Goal: Use online tool/utility: Utilize a website feature to perform a specific function

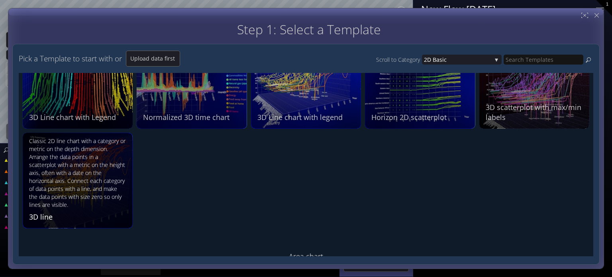
click at [85, 189] on div "Classic 2D line chart with a category or metric on the depth dimension. Arrange…" at bounding box center [78, 173] width 99 height 72
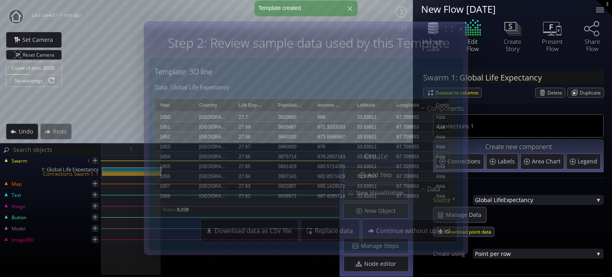
click at [460, 32] on div at bounding box center [460, 28] width 9 height 9
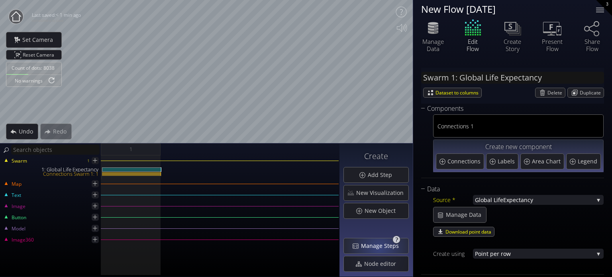
click at [382, 248] on span "Manage Steps" at bounding box center [382, 246] width 43 height 8
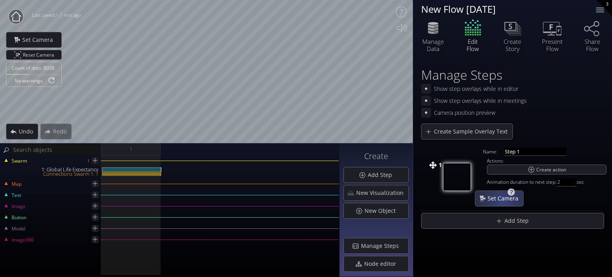
click at [503, 201] on span "Set Camera" at bounding box center [505, 199] width 36 height 8
click at [599, 12] on div at bounding box center [600, 12] width 8 height 1
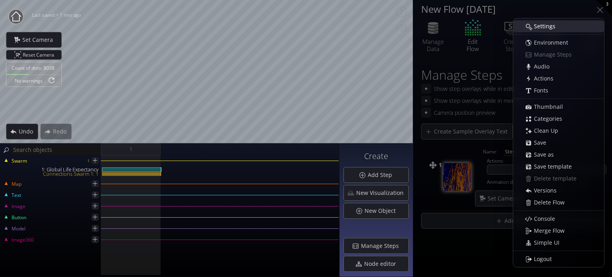
click at [533, 28] on div "Settings" at bounding box center [563, 26] width 82 height 11
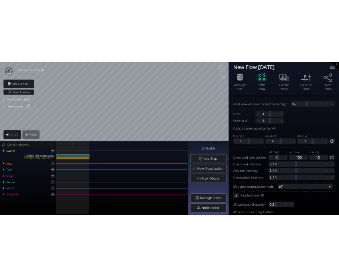
scroll to position [120, 0]
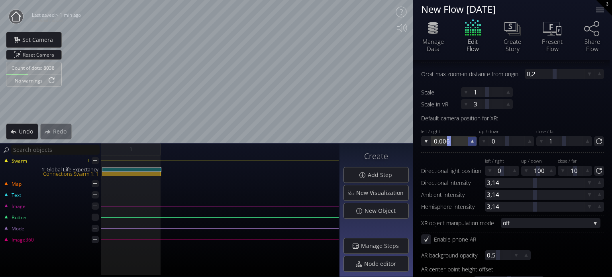
click at [472, 140] on icon at bounding box center [472, 141] width 7 height 7
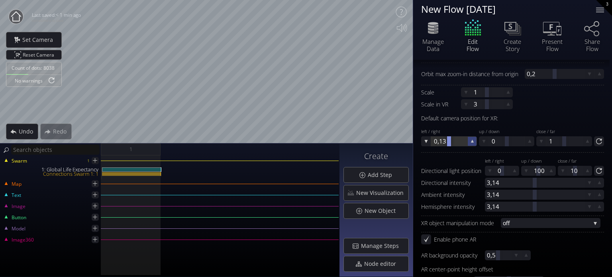
click at [472, 140] on icon at bounding box center [472, 141] width 7 height 7
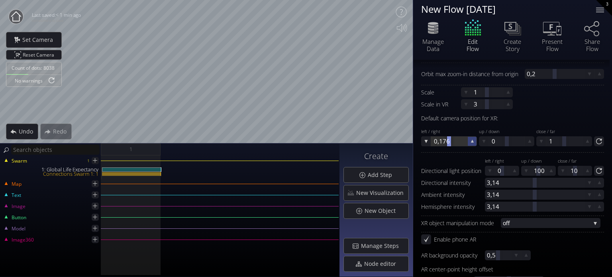
click at [472, 140] on icon at bounding box center [472, 141] width 7 height 7
click at [455, 142] on div at bounding box center [449, 141] width 36 height 10
type input "1"
click at [500, 142] on div at bounding box center [507, 141] width 36 height 10
type input "0"
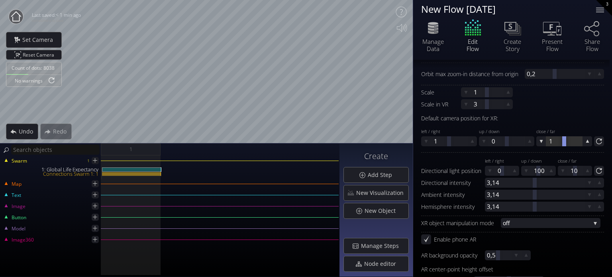
click at [564, 145] on div at bounding box center [564, 141] width 4 height 10
type input "1"
type input "2"
click at [435, 142] on div at bounding box center [449, 141] width 36 height 10
click at [434, 143] on input "1" at bounding box center [462, 141] width 56 height 10
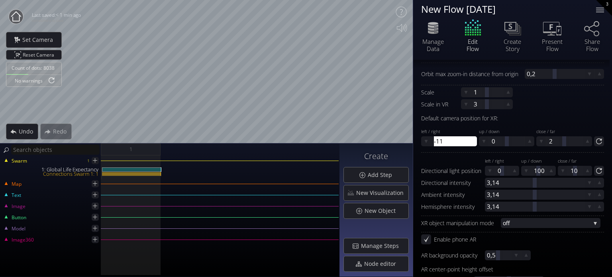
type input "-1"
click at [601, 10] on div at bounding box center [600, 10] width 8 height 1
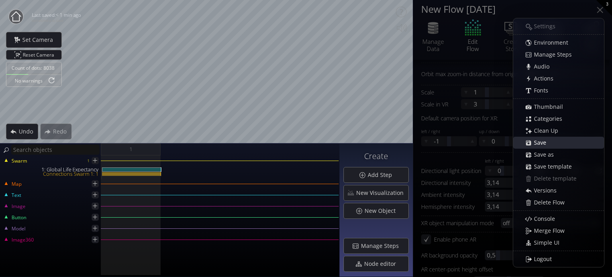
click at [546, 143] on span "Save" at bounding box center [543, 143] width 18 height 8
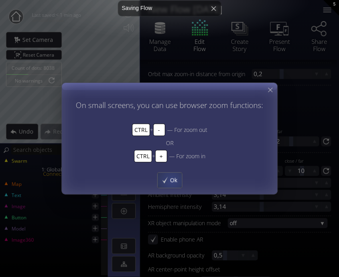
click at [167, 182] on div "Ok" at bounding box center [169, 180] width 24 height 15
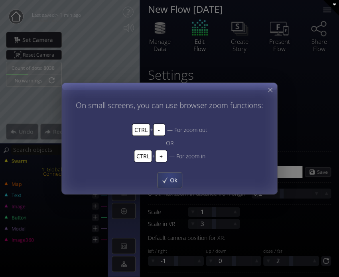
click at [165, 176] on div "Ok" at bounding box center [169, 180] width 24 height 15
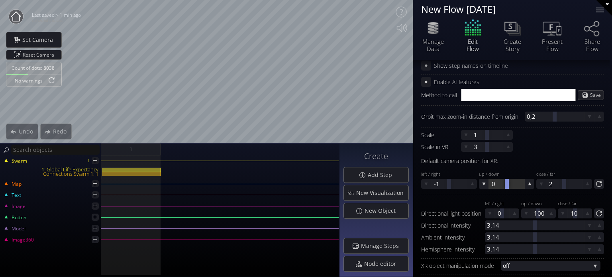
scroll to position [80, 0]
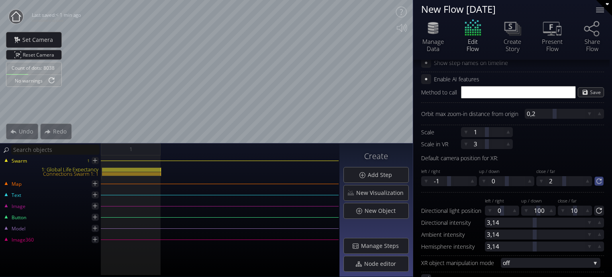
click at [338, 183] on icon at bounding box center [599, 181] width 7 height 7
drag, startPoint x: 443, startPoint y: 182, endPoint x: 480, endPoint y: 183, distance: 36.7
click at [338, 183] on div "left / right 0,227 up / down 0 close / far 0" at bounding box center [512, 175] width 183 height 21
drag, startPoint x: 458, startPoint y: 183, endPoint x: 498, endPoint y: 183, distance: 40.3
click at [338, 183] on div "left / right 0,285 up / down 0 close / far 0" at bounding box center [512, 175] width 183 height 21
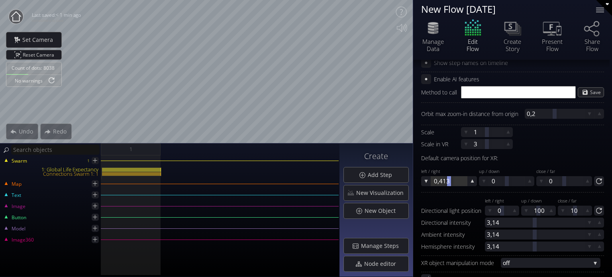
click at [338, 183] on div at bounding box center [449, 181] width 36 height 10
type input "1"
click at [338, 180] on div at bounding box center [507, 181] width 36 height 10
type input "1"
click at [338, 183] on div at bounding box center [564, 181] width 36 height 10
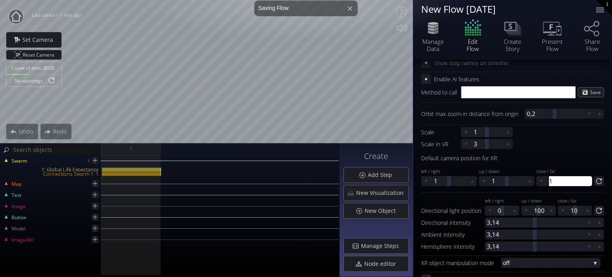
type input "1"
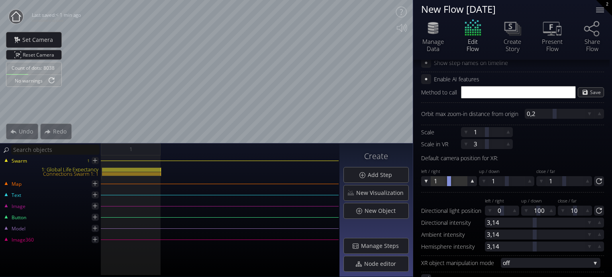
click at [338, 182] on div at bounding box center [449, 181] width 36 height 10
type input "5"
click at [338, 180] on div at bounding box center [507, 181] width 36 height 10
click at [338, 182] on div at bounding box center [507, 181] width 36 height 10
type input "-1"
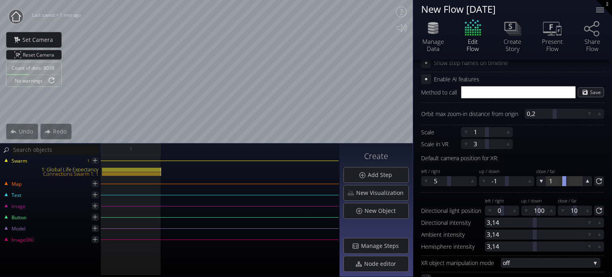
click at [338, 181] on div at bounding box center [564, 181] width 36 height 10
type input "3"
click at [338, 180] on div at bounding box center [507, 181] width 36 height 10
type input "0"
click at [338, 183] on div at bounding box center [449, 181] width 36 height 10
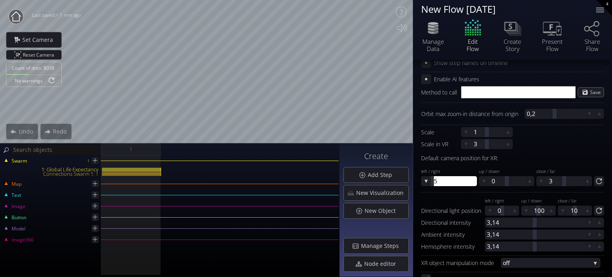
type input "0"
click at [129, 173] on div "Connections Swarm 1: 1" at bounding box center [131, 174] width 59 height 4
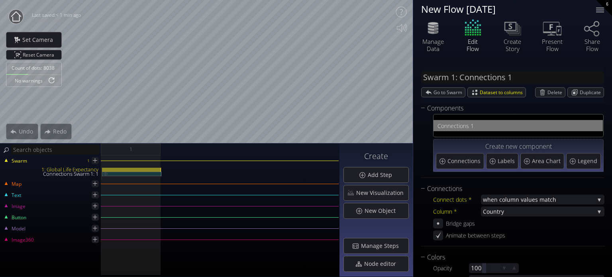
click at [129, 173] on div "Connections Swarm 1: 1" at bounding box center [131, 174] width 59 height 4
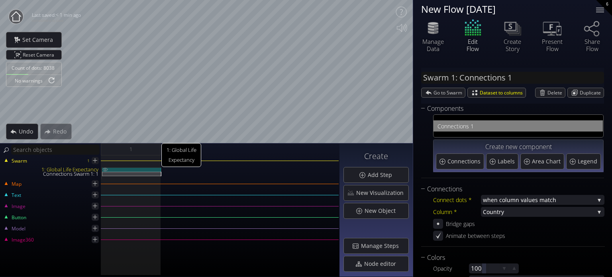
click at [129, 167] on div "1: Global Life Expectancy" at bounding box center [131, 169] width 59 height 4
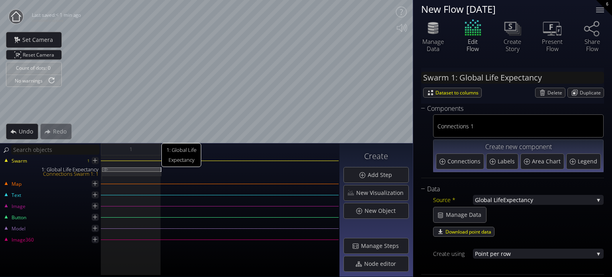
click at [129, 167] on div "1: Global Life Expectancy" at bounding box center [131, 169] width 59 height 4
click at [125, 171] on div "1: Global Life Expectancy" at bounding box center [131, 169] width 59 height 4
click at [124, 172] on div "Connections Swarm 1: 1" at bounding box center [131, 174] width 59 height 4
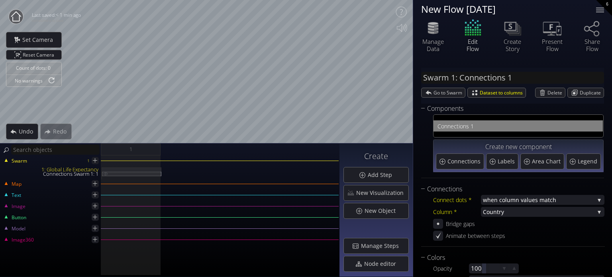
click at [124, 172] on div "Connections Swarm 1: 1" at bounding box center [131, 174] width 59 height 4
click at [126, 167] on div "Swarm 1 1: Global Life Expectancy Connections Swarm 1: 1" at bounding box center [170, 171] width 338 height 18
click at [126, 167] on div at bounding box center [131, 169] width 59 height 4
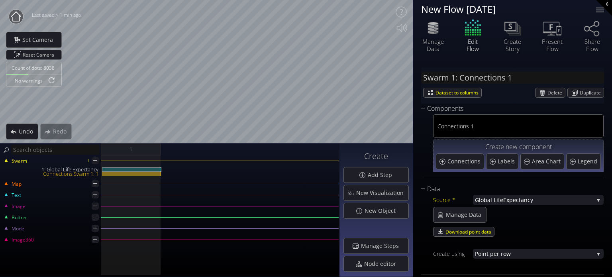
type input "Swarm 1: Global Life Expectancy"
